Goal: Task Accomplishment & Management: Use online tool/utility

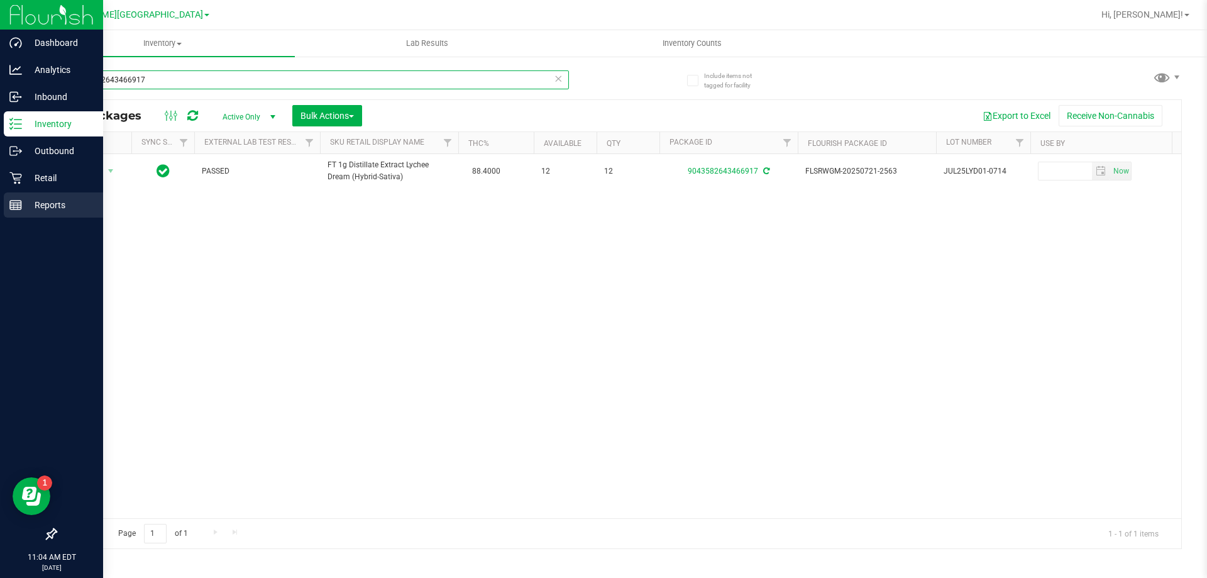
drag, startPoint x: 156, startPoint y: 80, endPoint x: 0, endPoint y: 213, distance: 205.1
click at [0, 213] on div "Dashboard Analytics Inbound Inventory Outbound Retail Reports 11:04 AM EDT [DAT…" at bounding box center [603, 289] width 1207 height 578
type input "4038485962282577"
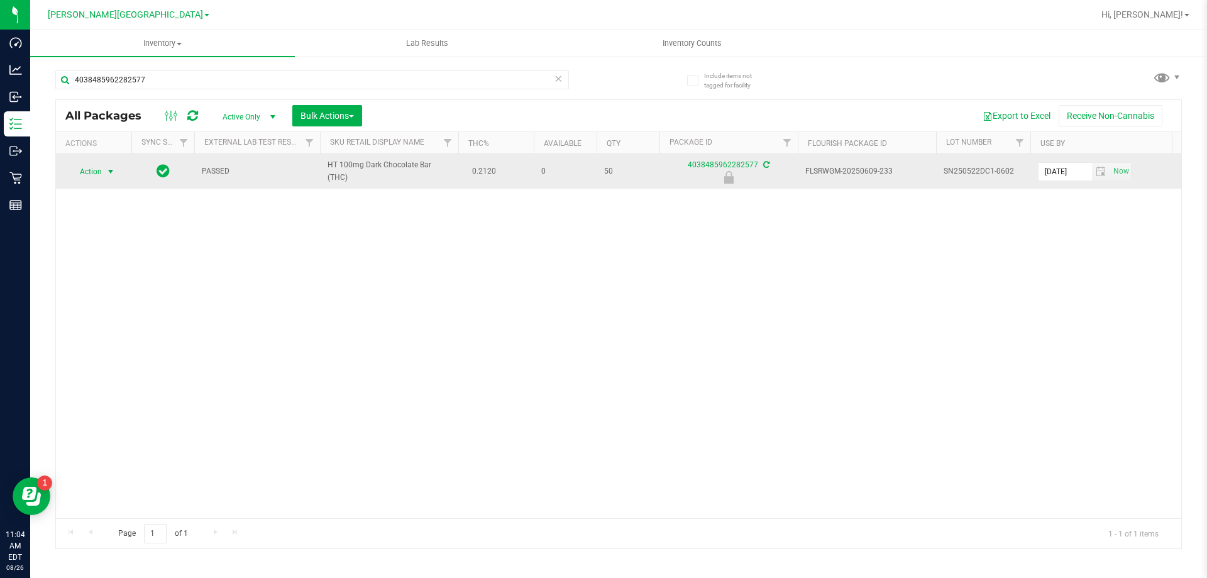
click at [106, 168] on span "select" at bounding box center [111, 172] width 10 height 10
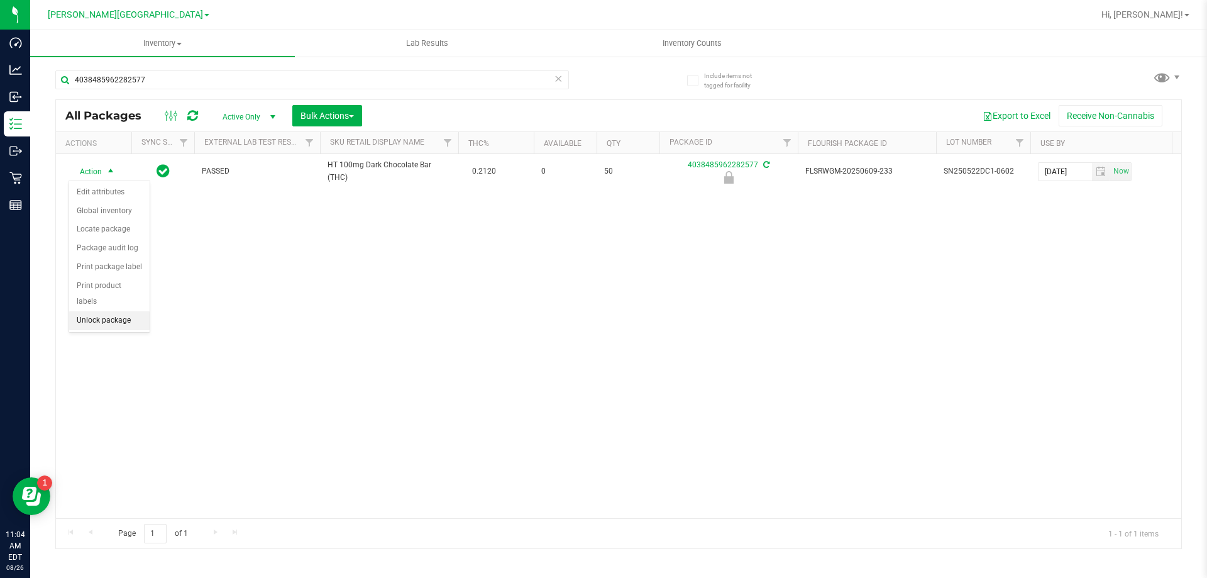
click at [123, 311] on li "Unlock package" at bounding box center [109, 320] width 80 height 19
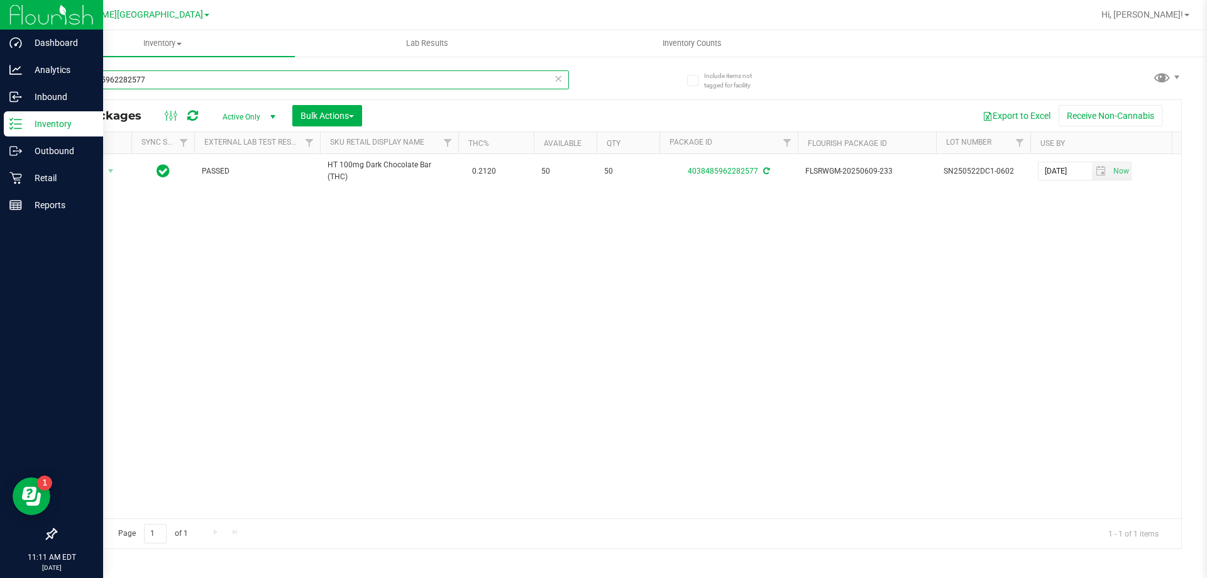
drag, startPoint x: 166, startPoint y: 80, endPoint x: 0, endPoint y: 119, distance: 170.6
click at [0, 119] on div "Dashboard Analytics Inbound Inventory Outbound Retail Reports 11:11 AM EDT [DAT…" at bounding box center [603, 289] width 1207 height 578
type input "1560714696151270"
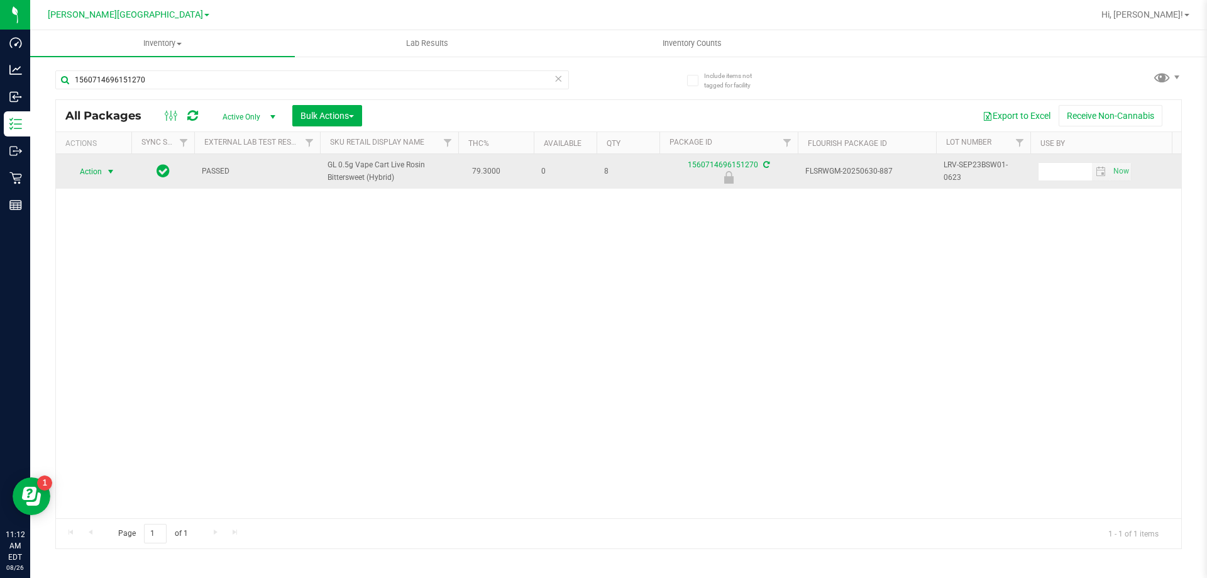
click at [111, 173] on span "select" at bounding box center [111, 172] width 10 height 10
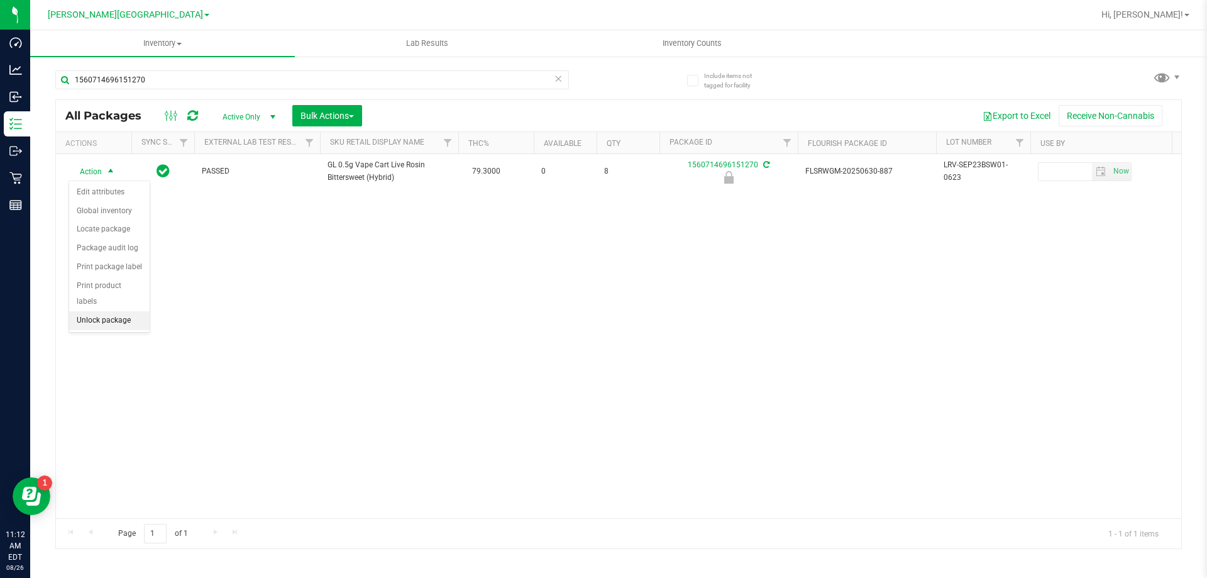
click at [131, 311] on li "Unlock package" at bounding box center [109, 320] width 80 height 19
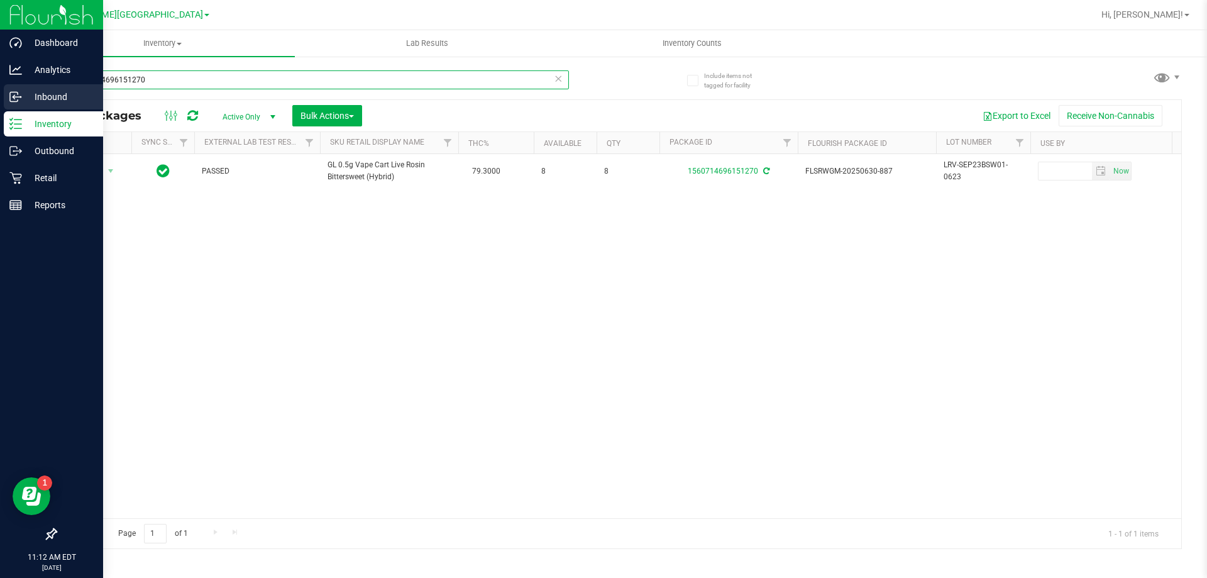
drag, startPoint x: 160, startPoint y: 74, endPoint x: 0, endPoint y: 106, distance: 162.8
click at [0, 106] on div "Dashboard Analytics Inbound Inventory Outbound Retail Reports 11:12 AM EDT [DAT…" at bounding box center [603, 289] width 1207 height 578
type input "7466087806457370"
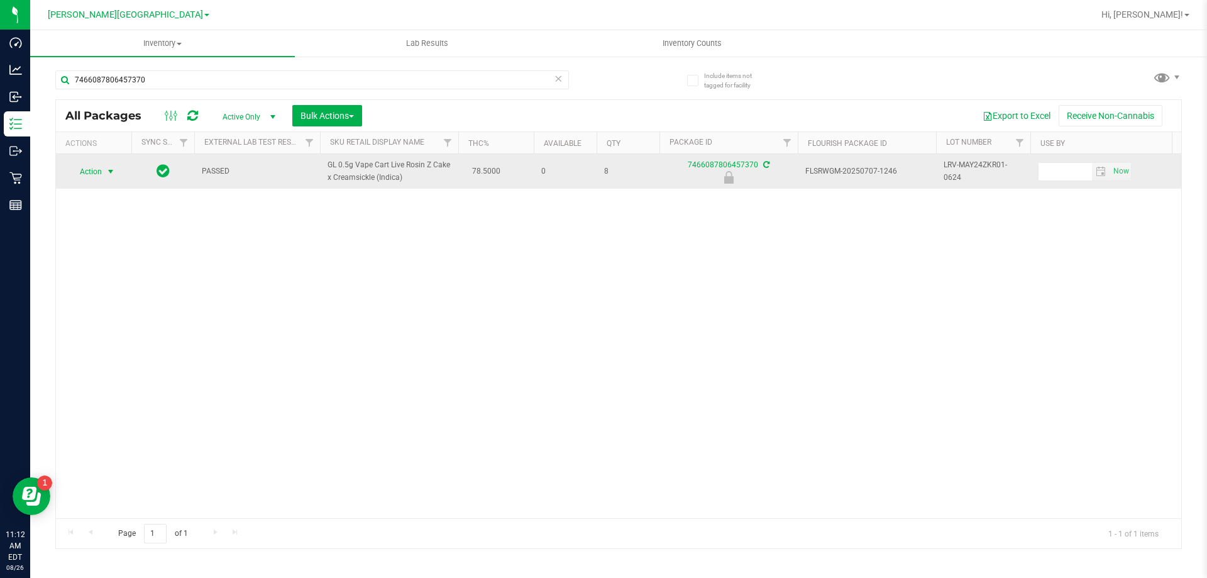
click at [113, 168] on span "select" at bounding box center [111, 172] width 10 height 10
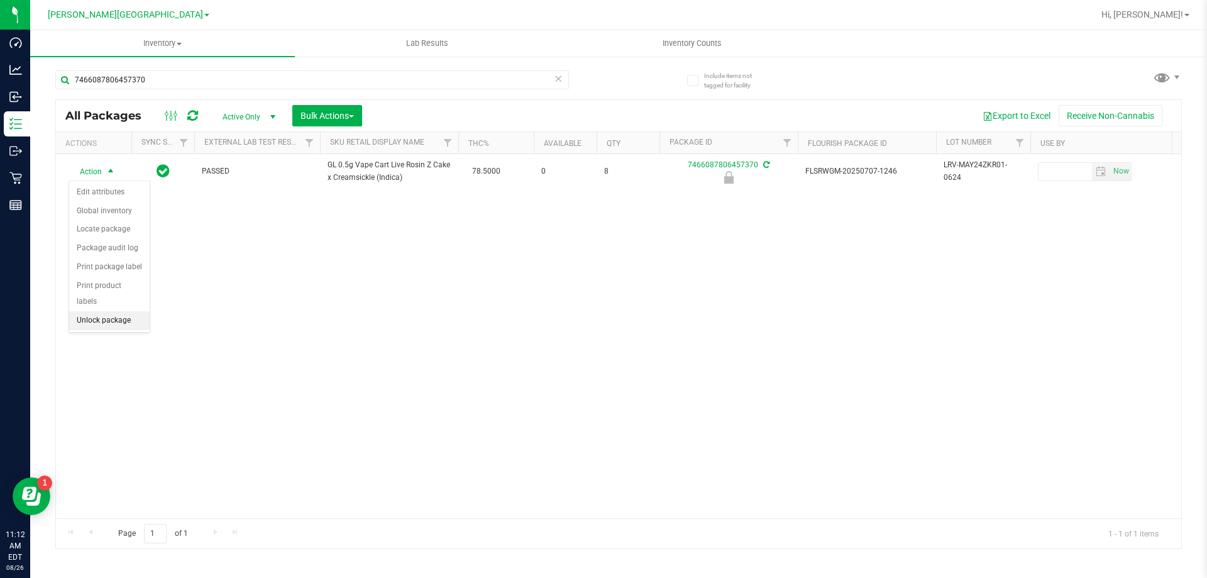
click at [130, 311] on li "Unlock package" at bounding box center [109, 320] width 80 height 19
